Goal: Check status: Check status

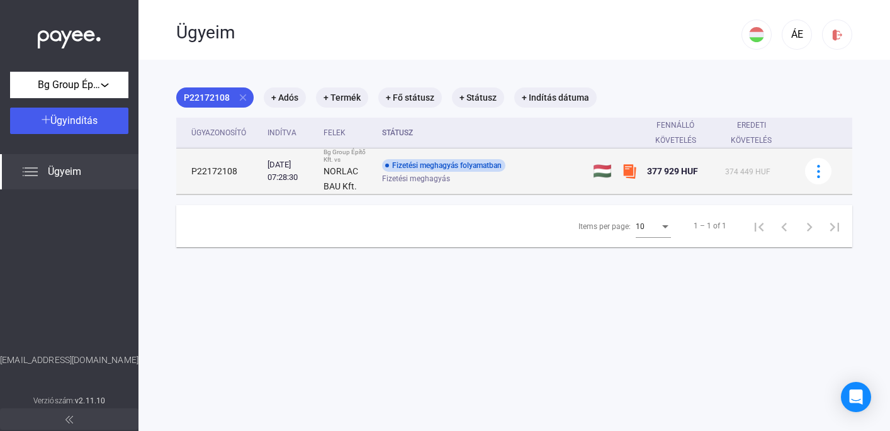
click at [481, 164] on div "Fizetési meghagyás folyamatban" at bounding box center [443, 165] width 123 height 13
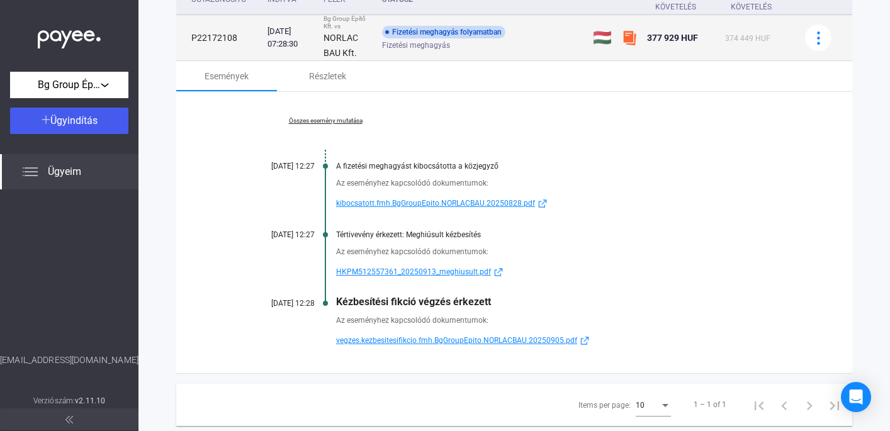
scroll to position [138, 0]
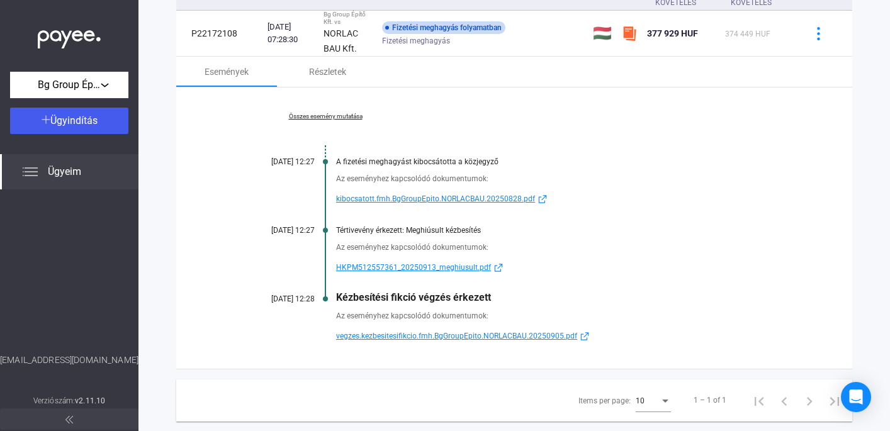
click at [501, 200] on span "kibocsatott.fmh.BgGroupEpito.NORLACBAU.20250828.pdf" at bounding box center [435, 198] width 199 height 15
click at [531, 335] on span "vegzes.kezbesitesifikcio.fmh.BgGroupEpito.NORLACBAU.20250905.pdf" at bounding box center [456, 336] width 241 height 15
click at [443, 267] on span "HKPM512557361_20250913_meghiusult.pdf" at bounding box center [413, 267] width 155 height 15
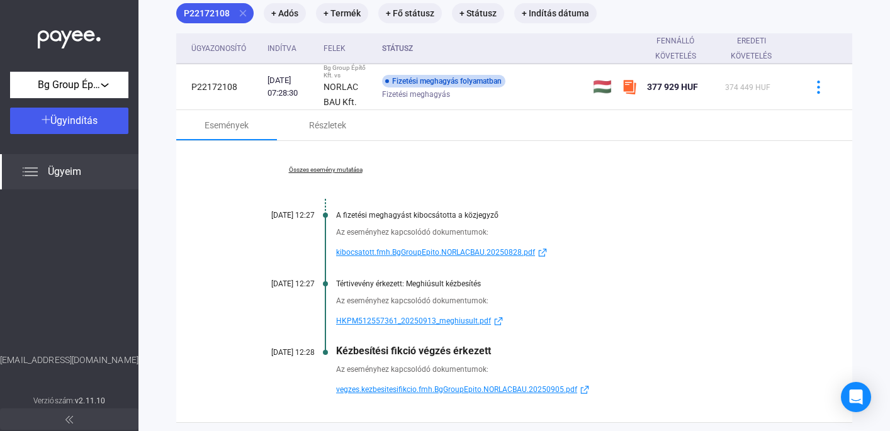
scroll to position [70, 0]
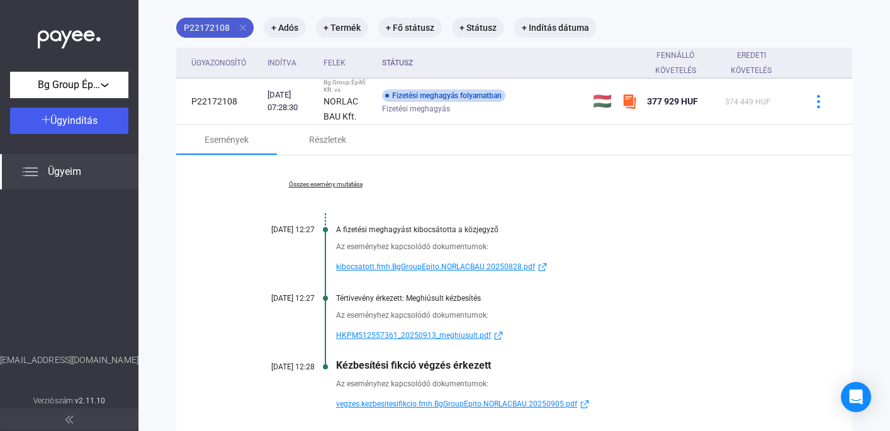
click at [240, 30] on mat-icon "close" at bounding box center [242, 27] width 11 height 11
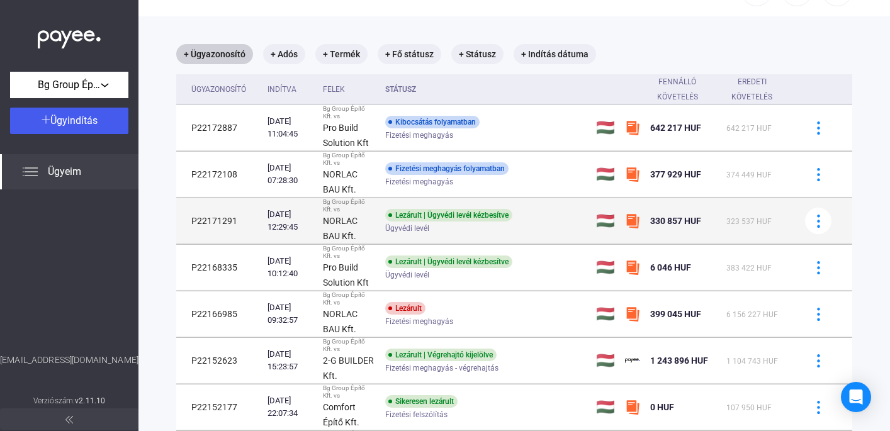
scroll to position [43, 0]
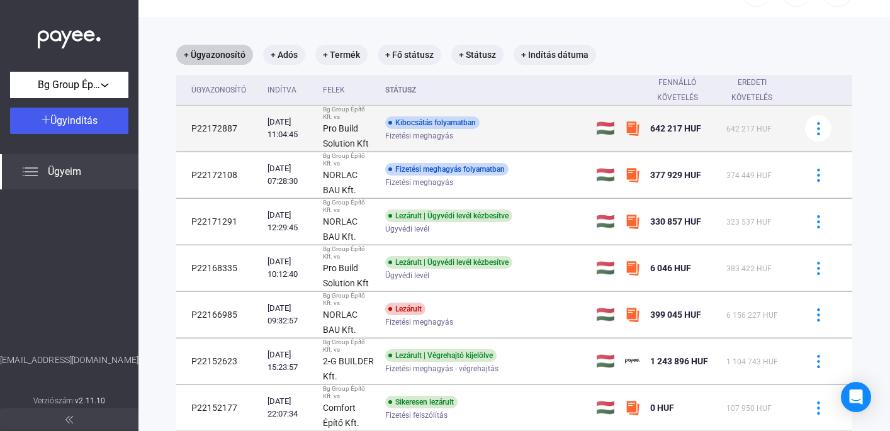
click at [462, 121] on div "Kibocsátás folyamatban" at bounding box center [432, 122] width 94 height 13
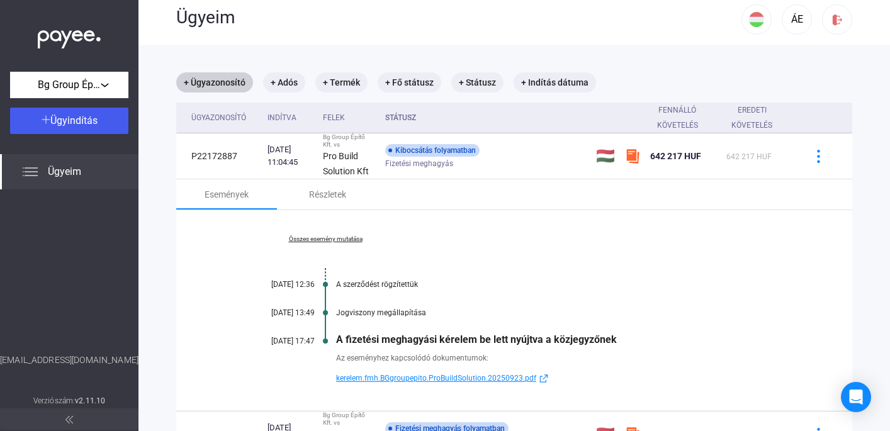
scroll to position [0, 0]
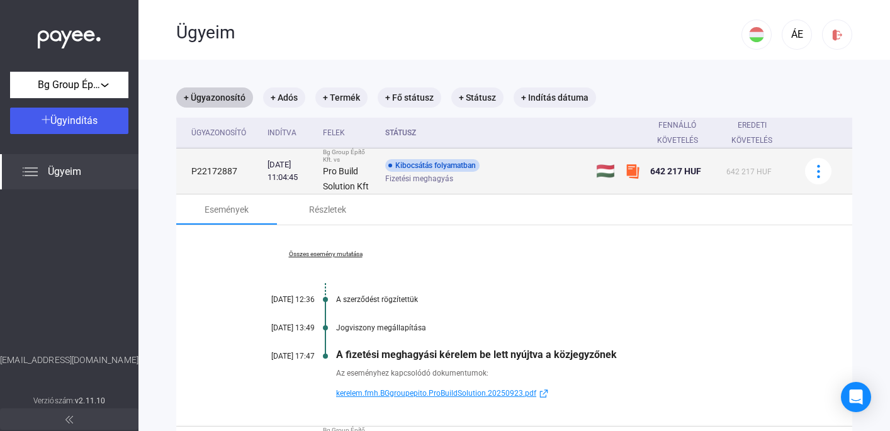
click at [532, 160] on div "Kibocsátás folyamatban Fizetési meghagyás" at bounding box center [485, 171] width 201 height 25
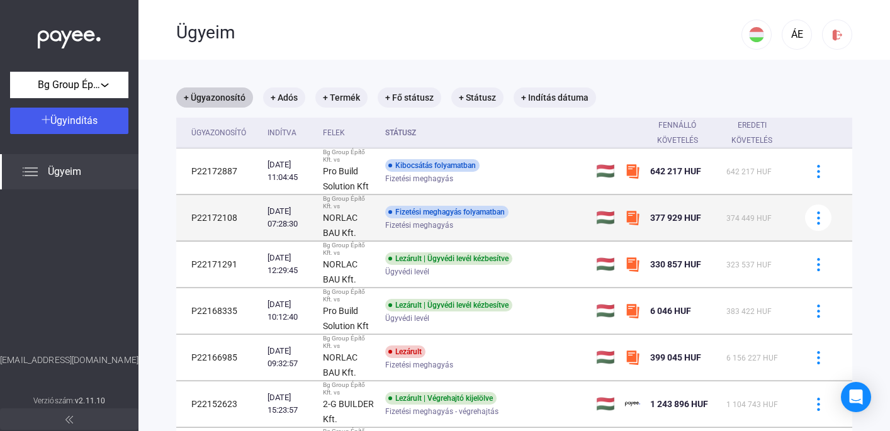
click at [508, 212] on div "Fizetési meghagyás folyamatban" at bounding box center [446, 212] width 123 height 13
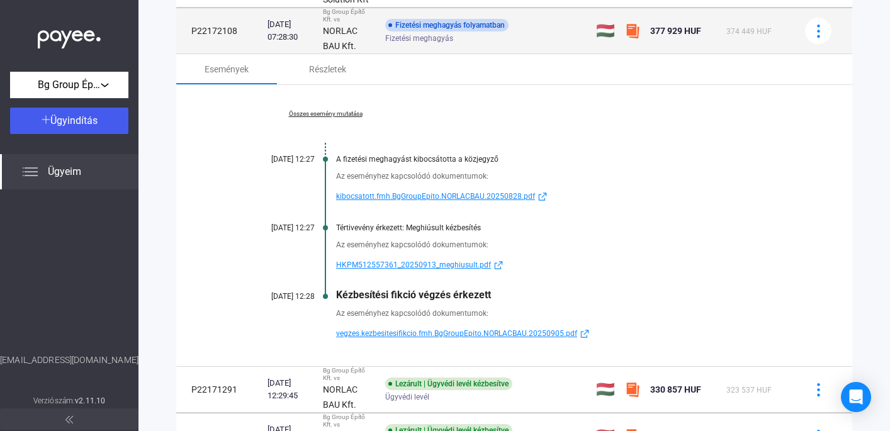
scroll to position [208, 0]
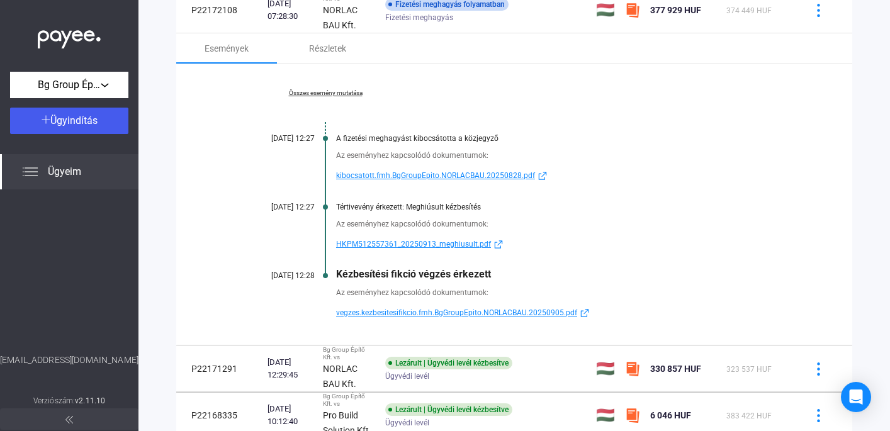
click at [505, 308] on span "vegzes.kezbesitesifikcio.fmh.BgGroupEpito.NORLACBAU.20250905.pdf" at bounding box center [456, 312] width 241 height 15
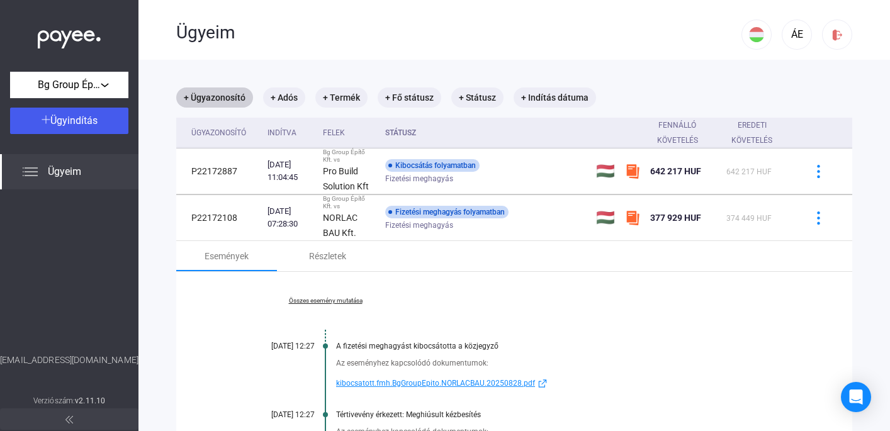
click at [46, 34] on img at bounding box center [69, 36] width 63 height 26
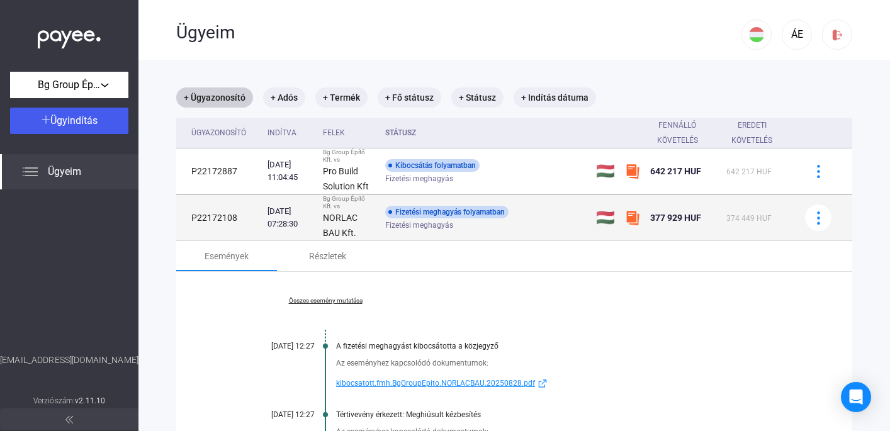
click at [576, 222] on div "Fizetési meghagyás" at bounding box center [485, 225] width 201 height 9
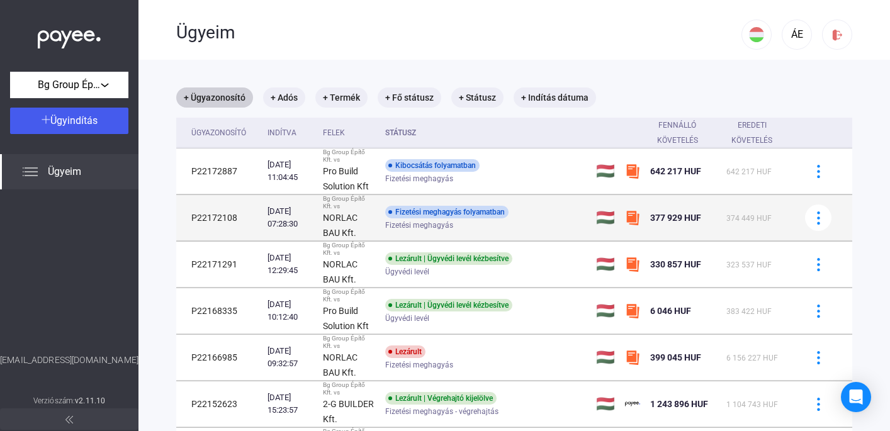
scroll to position [86, 0]
